Goal: Use online tool/utility: Utilize a website feature to perform a specific function

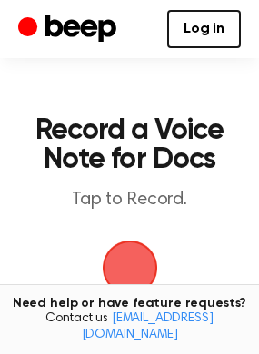
scroll to position [42, 0]
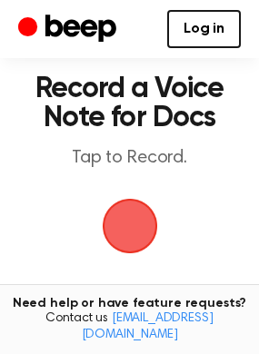
click at [115, 207] on span "button" at bounding box center [129, 225] width 65 height 65
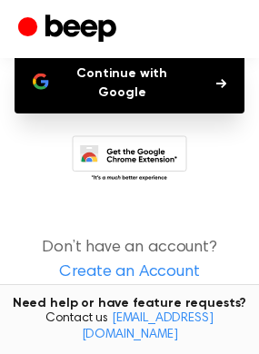
scroll to position [203, 0]
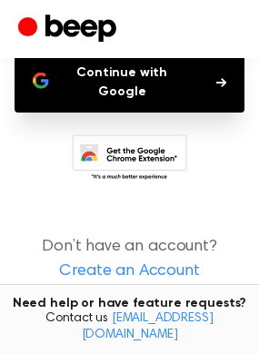
click at [141, 58] on button "Continue with Google" at bounding box center [130, 83] width 230 height 60
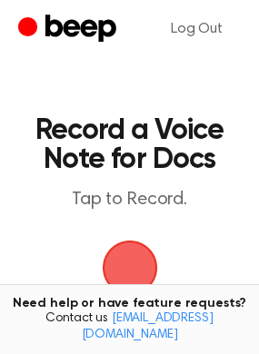
click at [131, 261] on span "button" at bounding box center [130, 268] width 73 height 73
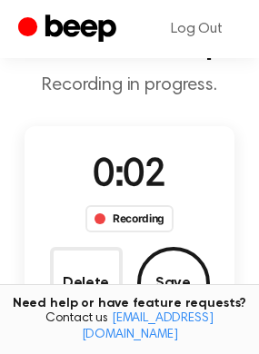
scroll to position [124, 0]
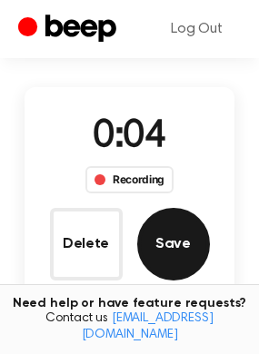
click at [162, 231] on button "Save" at bounding box center [173, 244] width 73 height 73
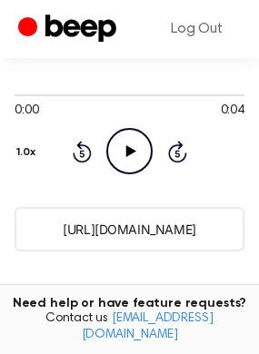
scroll to position [201, 0]
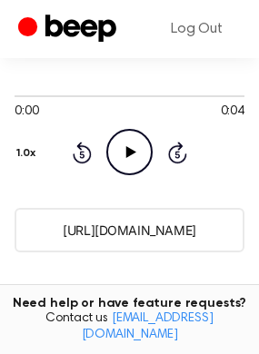
click at [120, 150] on icon "Play Audio" at bounding box center [129, 152] width 46 height 46
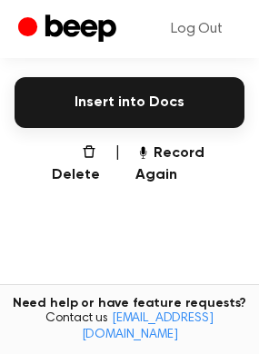
scroll to position [505, 0]
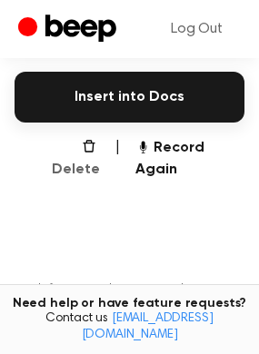
click at [53, 151] on button "Delete" at bounding box center [68, 159] width 64 height 44
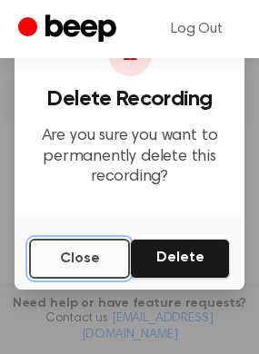
click at [76, 252] on button "Close" at bounding box center [79, 259] width 101 height 40
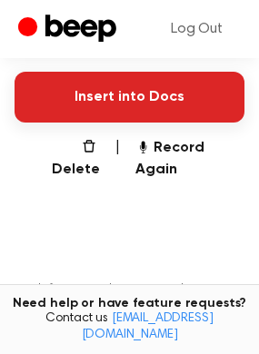
click at [137, 76] on button "Insert into Docs" at bounding box center [130, 97] width 230 height 51
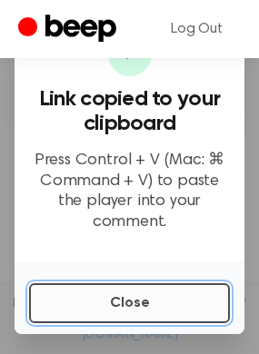
click at [97, 294] on button "Close" at bounding box center [129, 303] width 201 height 40
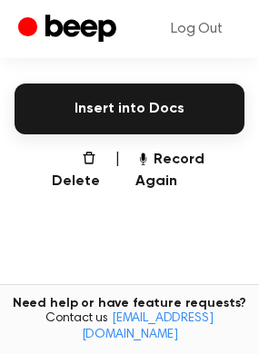
scroll to position [496, 0]
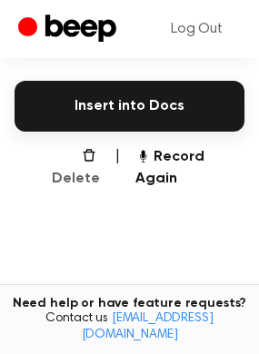
click at [76, 147] on button "Delete" at bounding box center [68, 168] width 64 height 44
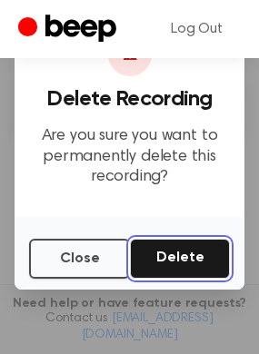
click at [153, 273] on button "Delete" at bounding box center [180, 259] width 100 height 40
